Goal: Information Seeking & Learning: Learn about a topic

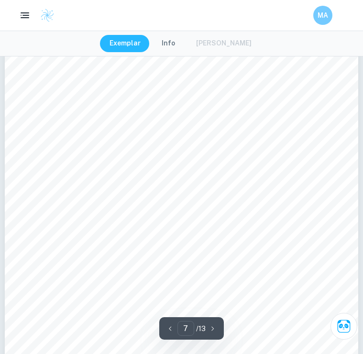
scroll to position [3232, 0]
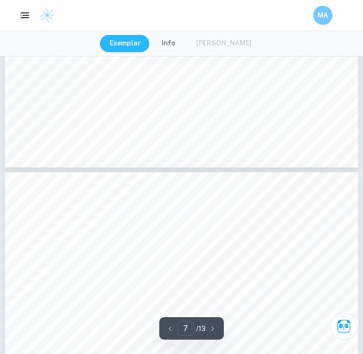
type input "8"
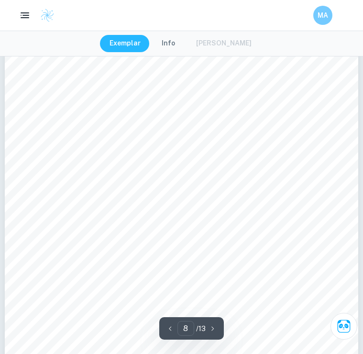
scroll to position [3799, 0]
